Goal: Information Seeking & Learning: Learn about a topic

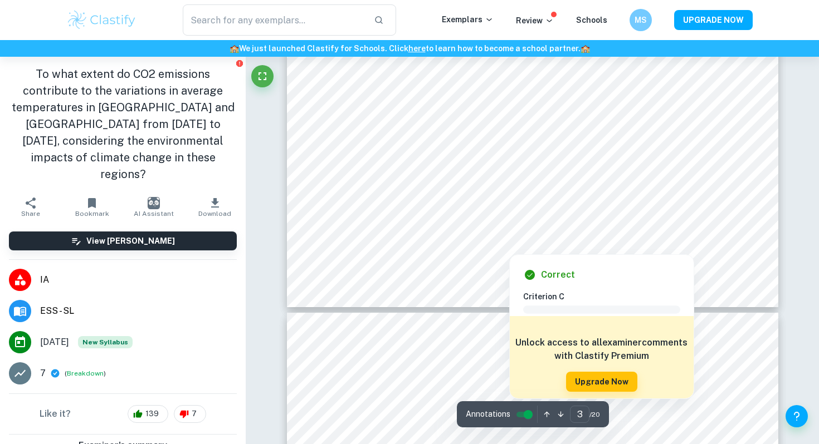
scroll to position [1801, 0]
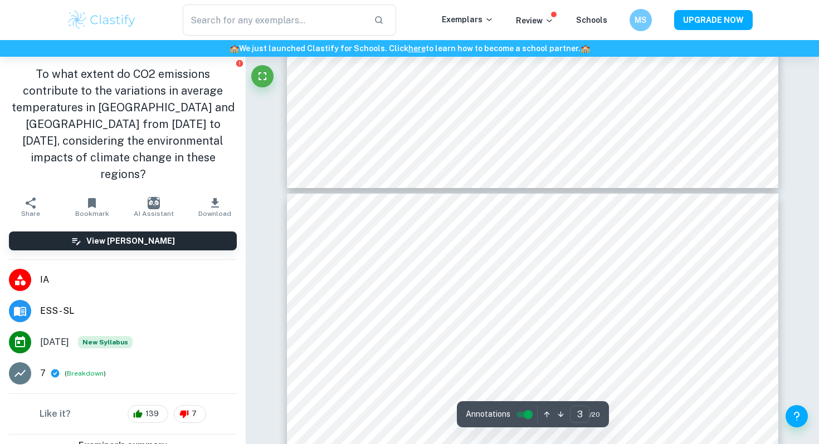
type input "4"
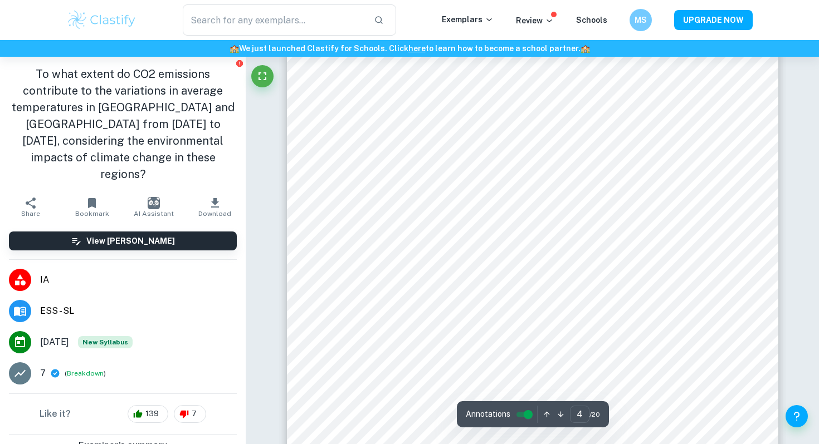
scroll to position [2181, 0]
